Goal: Information Seeking & Learning: Learn about a topic

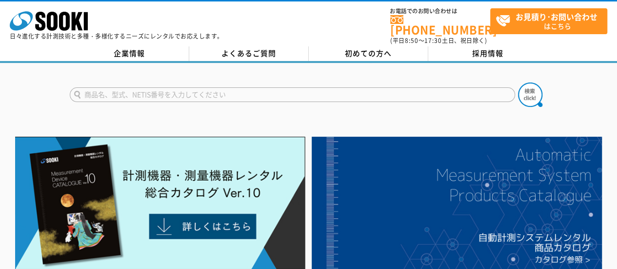
click at [202, 89] on input "text" at bounding box center [292, 94] width 445 height 15
type input "ｌ"
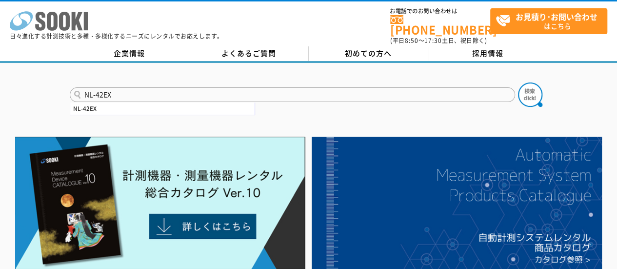
type input "NL-42EX"
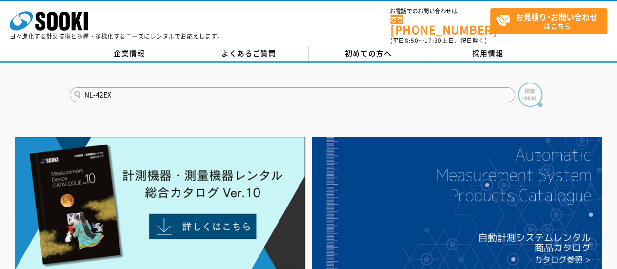
click at [537, 91] on img at bounding box center [530, 94] width 24 height 24
click at [282, 87] on input "text" at bounding box center [292, 94] width 445 height 15
type input "VM-55EX"
click at [536, 86] on img at bounding box center [530, 94] width 24 height 24
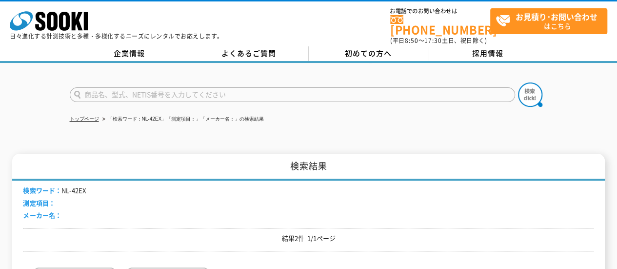
scroll to position [146, 0]
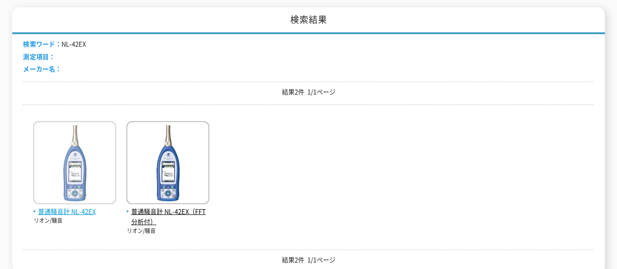
click at [73, 174] on img at bounding box center [74, 163] width 83 height 85
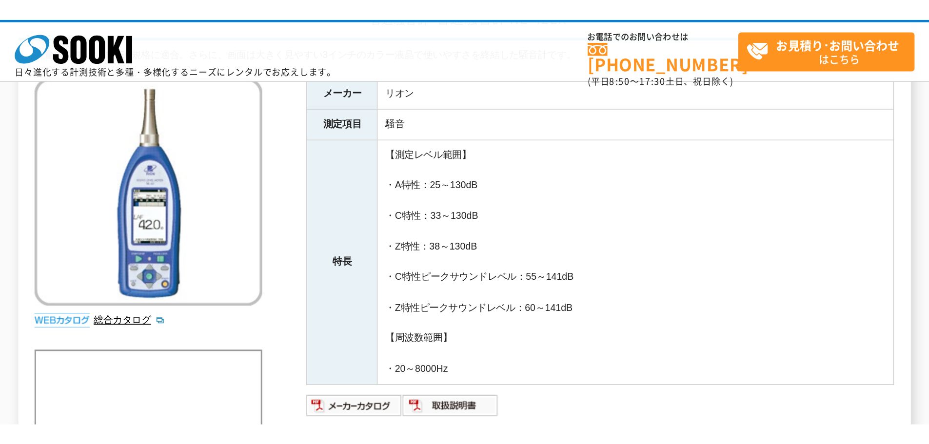
scroll to position [49, 0]
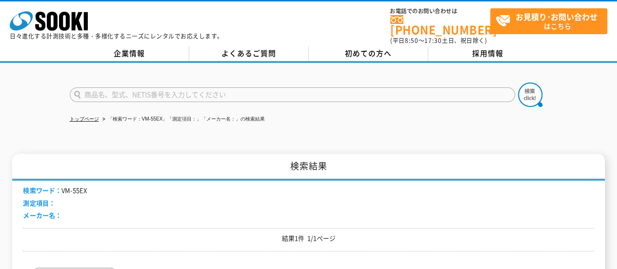
scroll to position [146, 0]
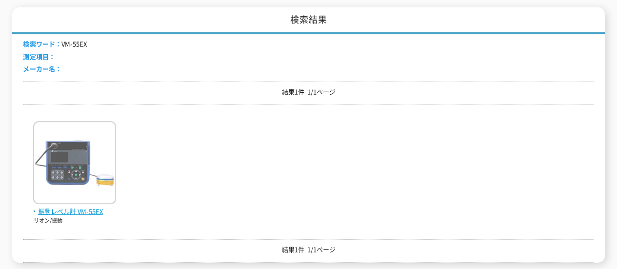
click at [78, 166] on img at bounding box center [74, 163] width 83 height 85
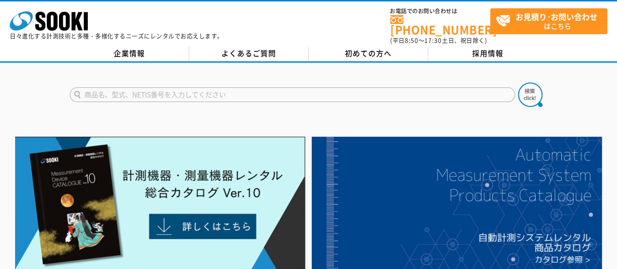
click at [86, 87] on input "text" at bounding box center [292, 94] width 445 height 15
type input "AS-60VM"
click at [528, 87] on img at bounding box center [530, 94] width 24 height 24
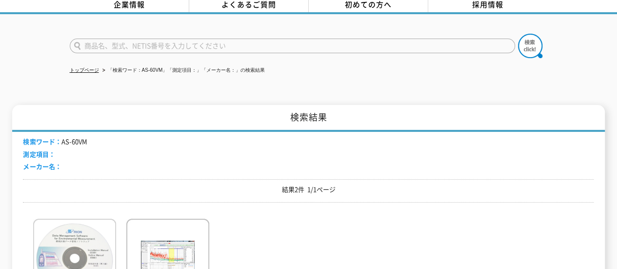
scroll to position [195, 0]
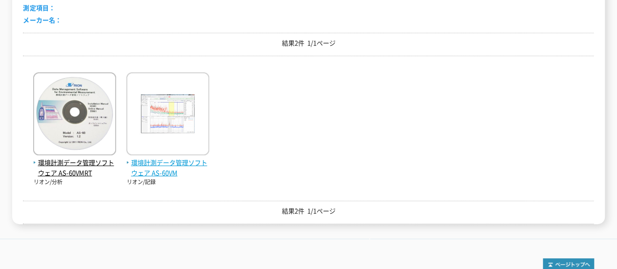
click at [154, 126] on img at bounding box center [167, 114] width 83 height 85
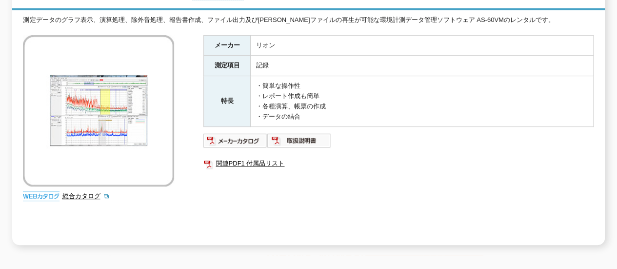
scroll to position [195, 0]
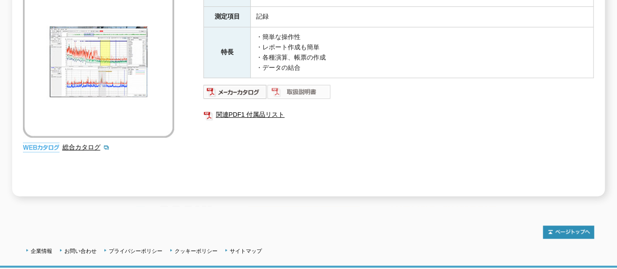
click at [299, 85] on img at bounding box center [299, 92] width 64 height 16
click at [87, 143] on link "総合カタログ" at bounding box center [86, 146] width 48 height 7
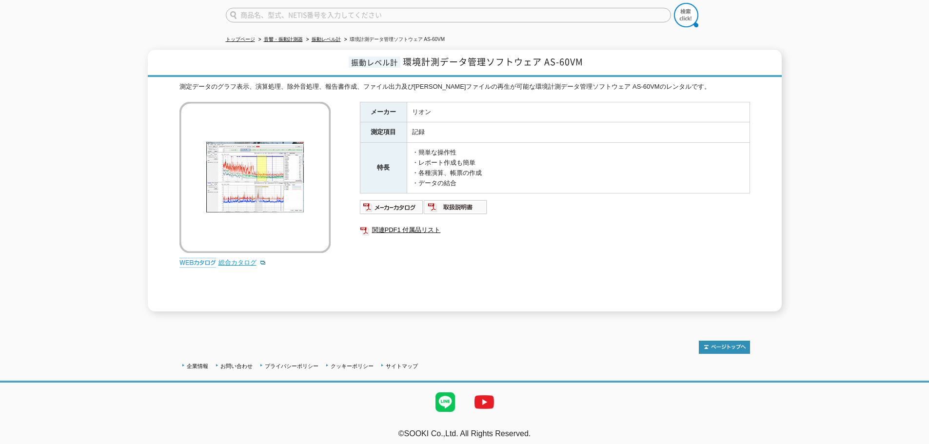
scroll to position [79, 0]
